Goal: Task Accomplishment & Management: Manage account settings

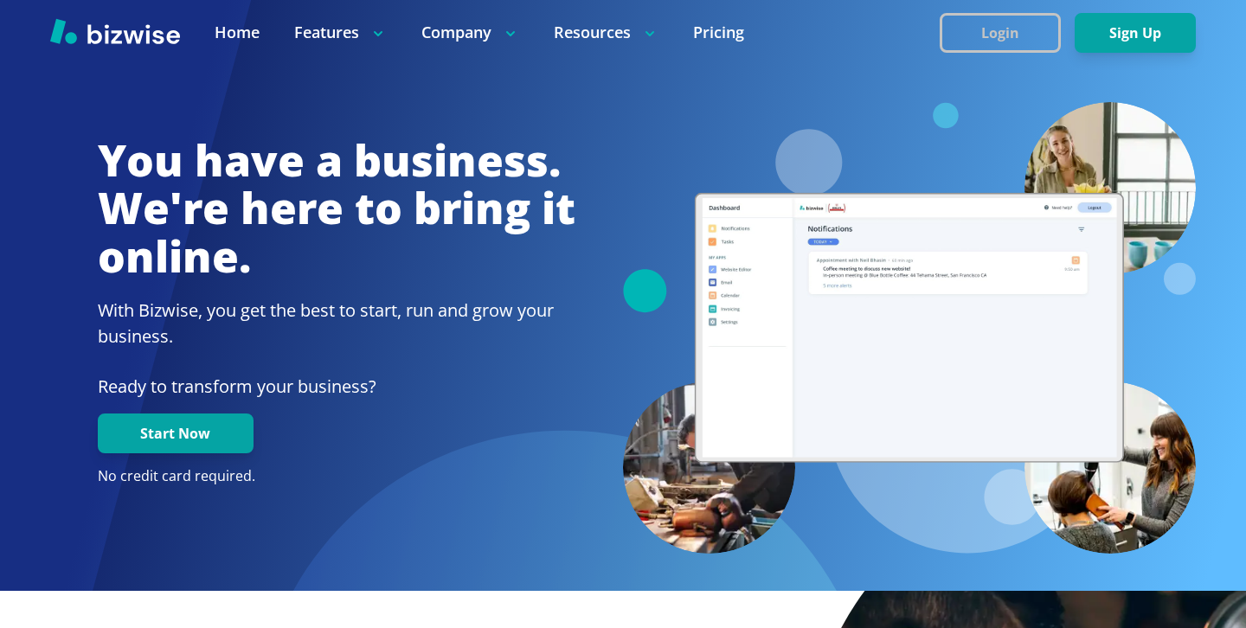
click at [1005, 17] on button "Login" at bounding box center [1000, 33] width 121 height 40
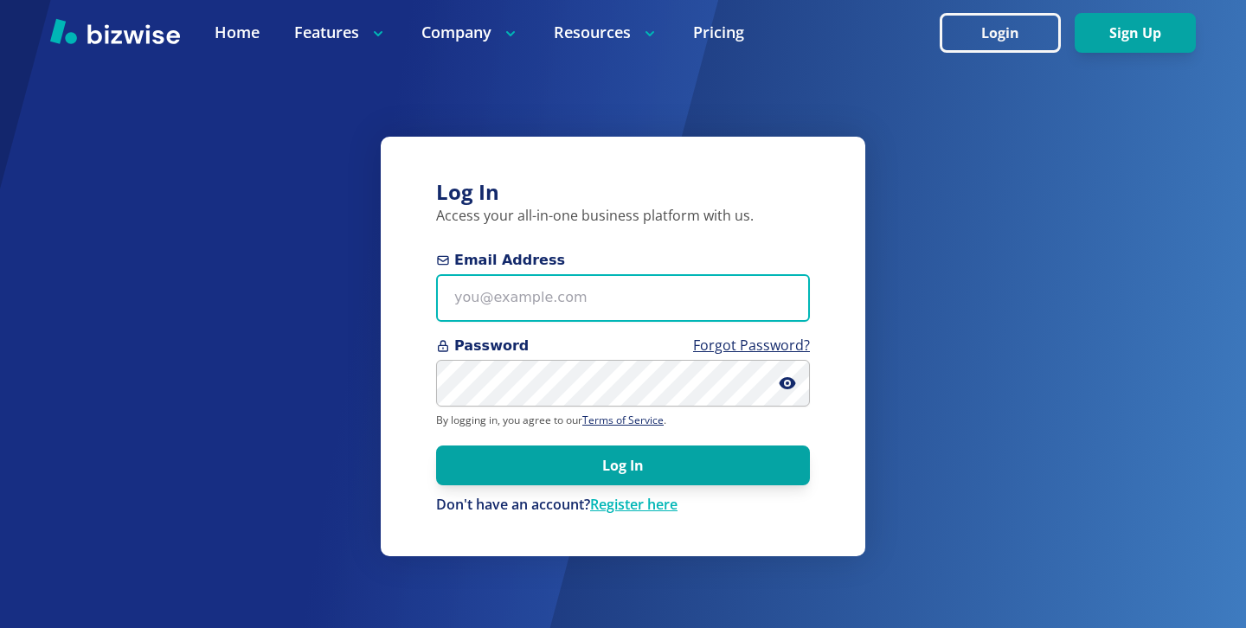
click at [622, 289] on input "Email Address" at bounding box center [623, 298] width 374 height 48
click at [546, 296] on input "Email Address" at bounding box center [623, 298] width 374 height 48
paste input "fireandelectric8@gmail.com"
type input "fireandelectric8@gmail.com"
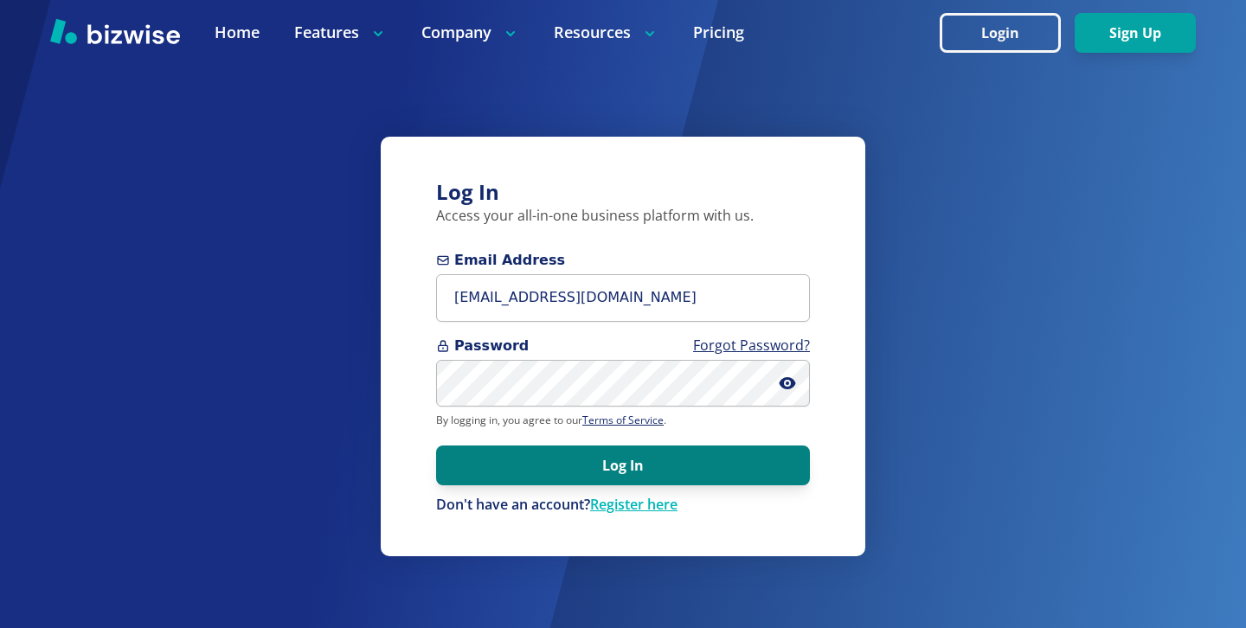
click at [588, 455] on button "Log In" at bounding box center [623, 466] width 374 height 40
click at [656, 473] on button "Log In" at bounding box center [623, 466] width 374 height 40
